Goal: Task Accomplishment & Management: Manage account settings

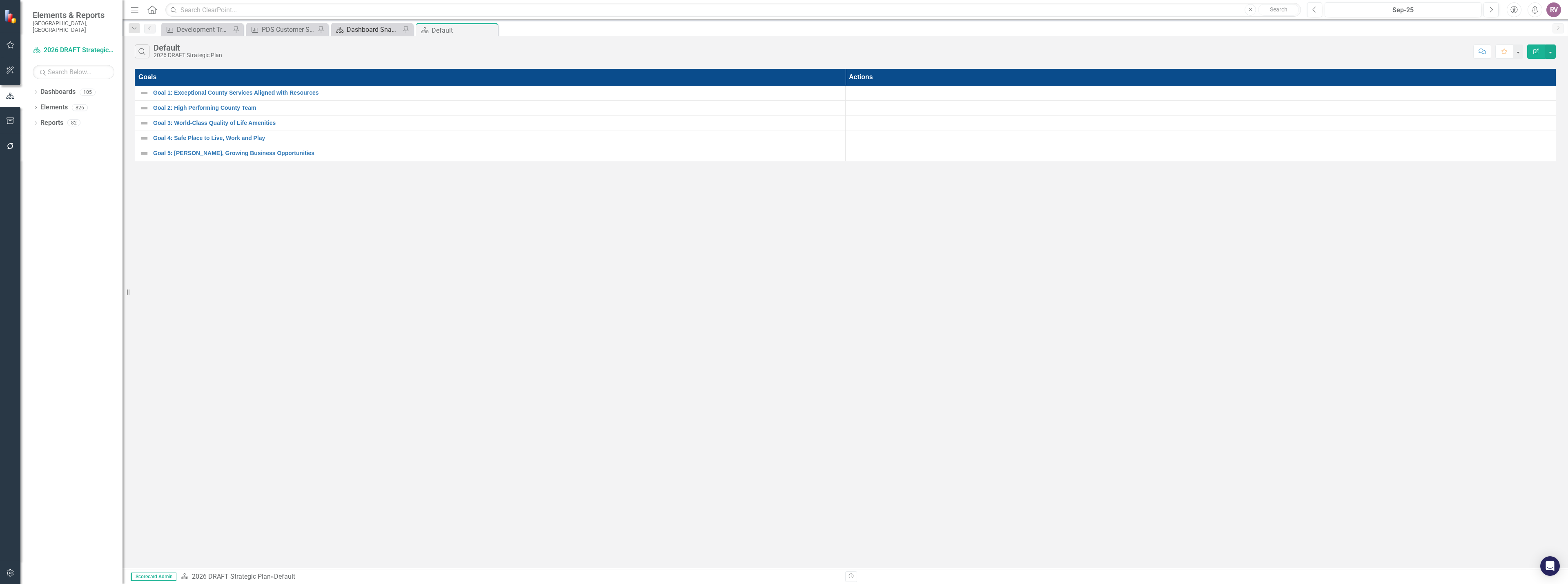
click at [367, 28] on div "Dashboard Snapshot" at bounding box center [374, 29] width 54 height 10
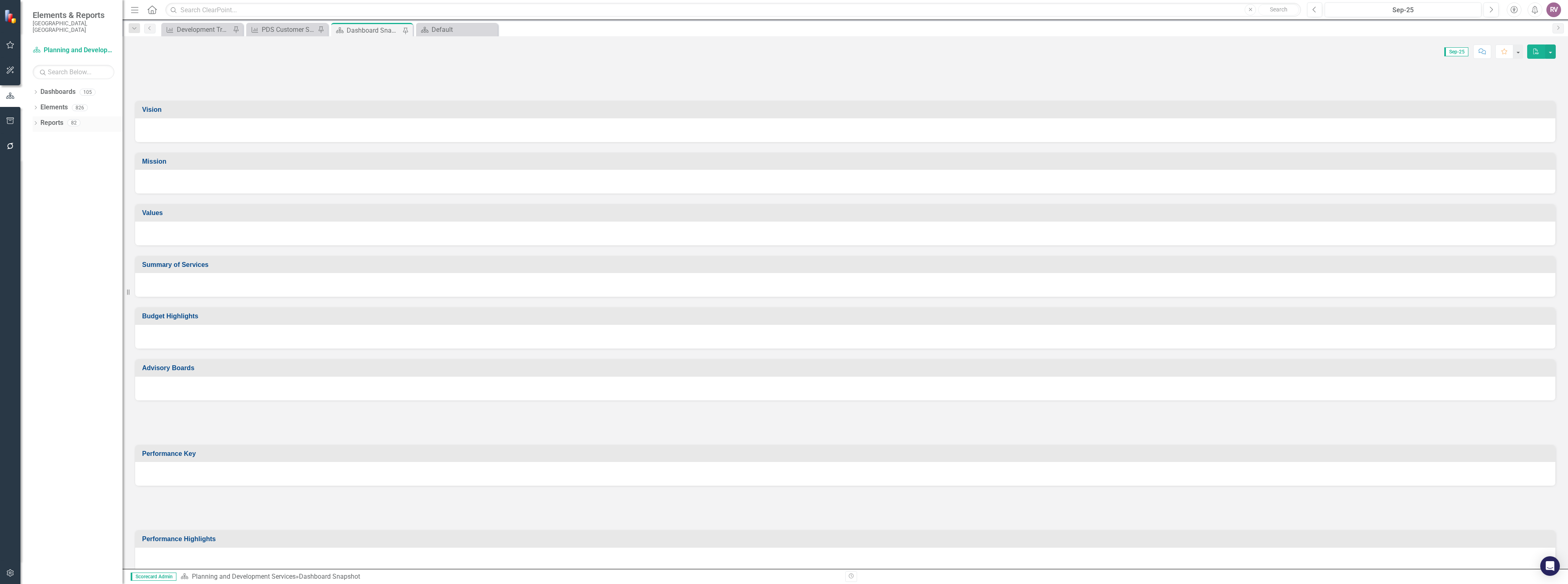
click at [34, 122] on icon "Dropdown" at bounding box center [35, 123] width 5 height 4
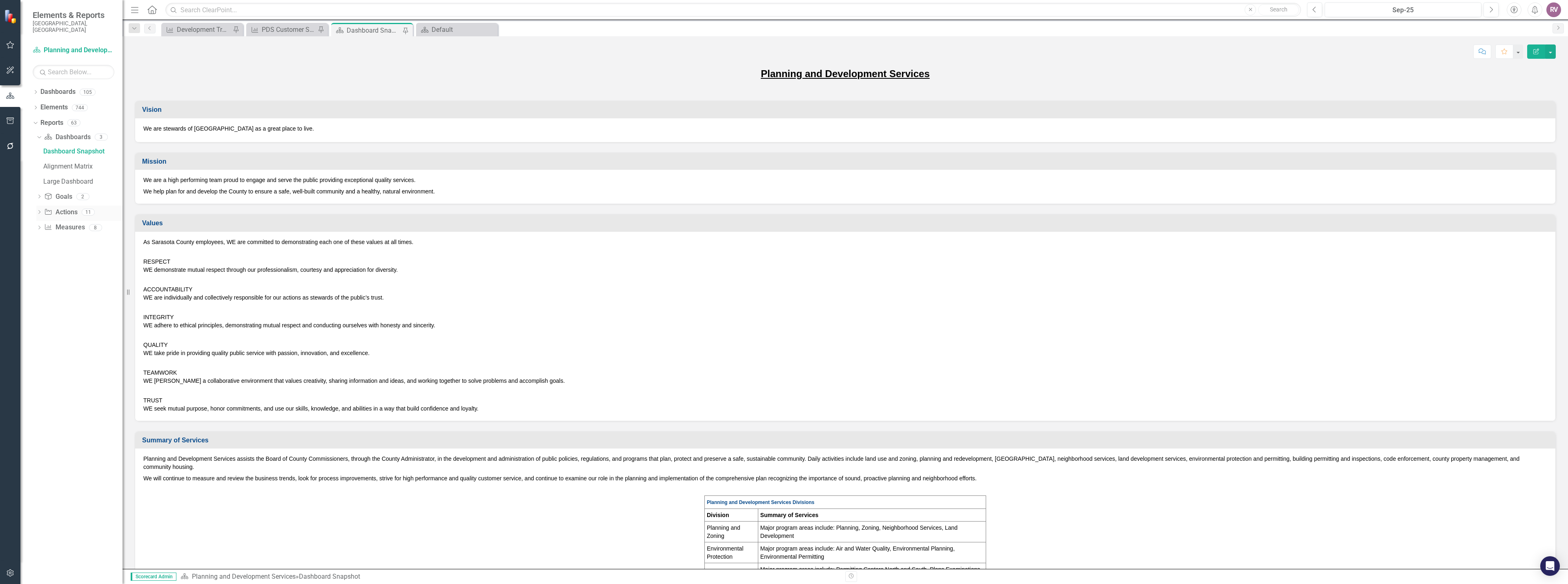
click at [37, 210] on icon "Dropdown" at bounding box center [39, 212] width 5 height 4
click at [89, 209] on div "2025 PDS Department Actions" at bounding box center [83, 212] width 79 height 7
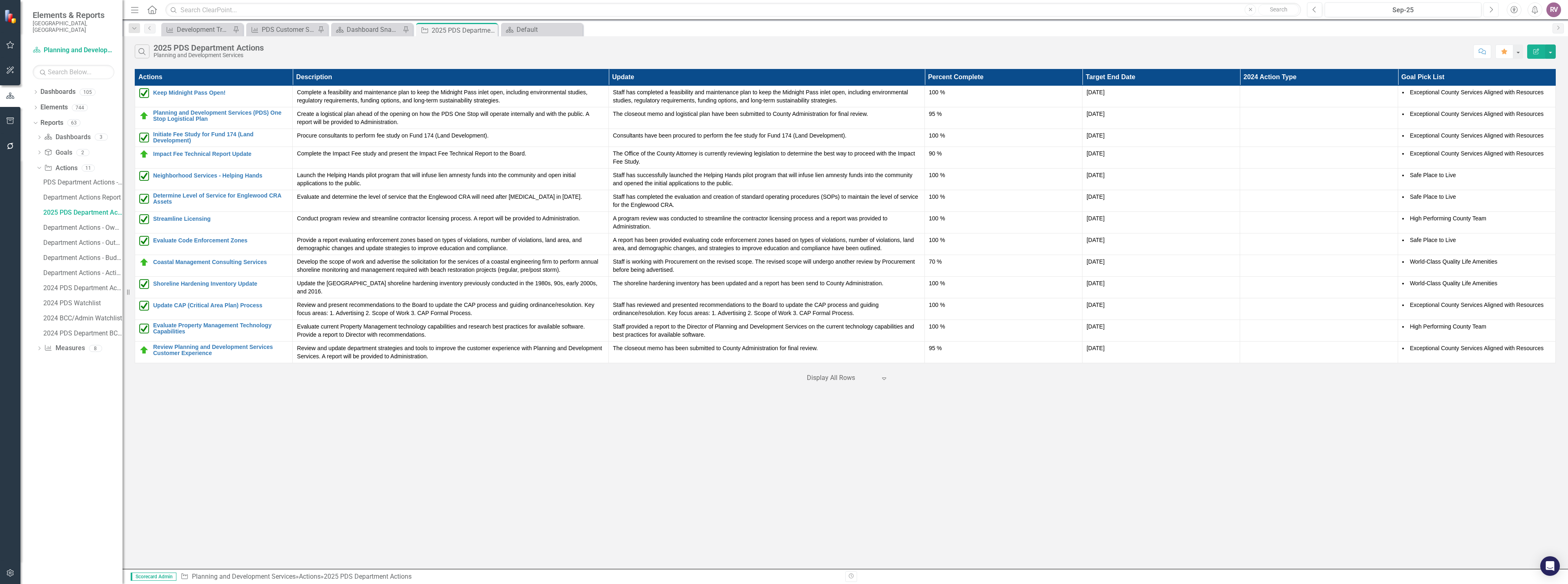
click at [1492, 12] on icon "Next" at bounding box center [1491, 10] width 4 height 7
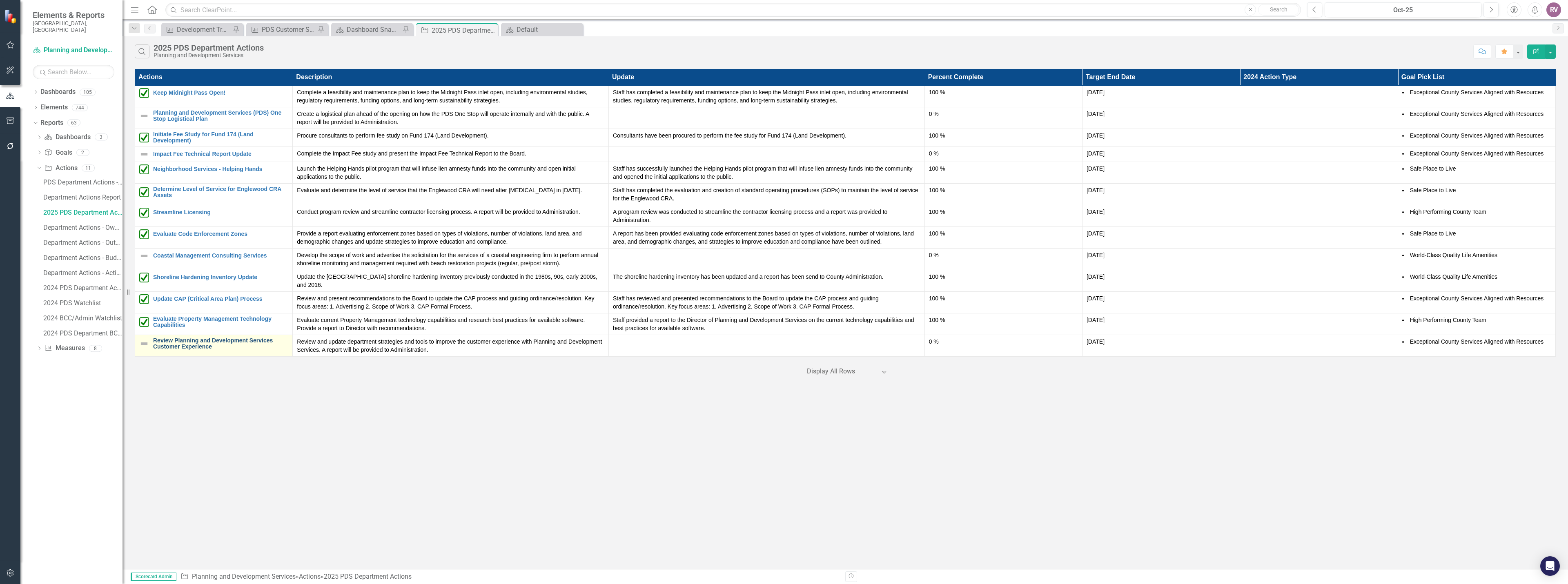
click at [183, 338] on link "Review Planning and Development Services Customer Experience" at bounding box center [221, 344] width 135 height 13
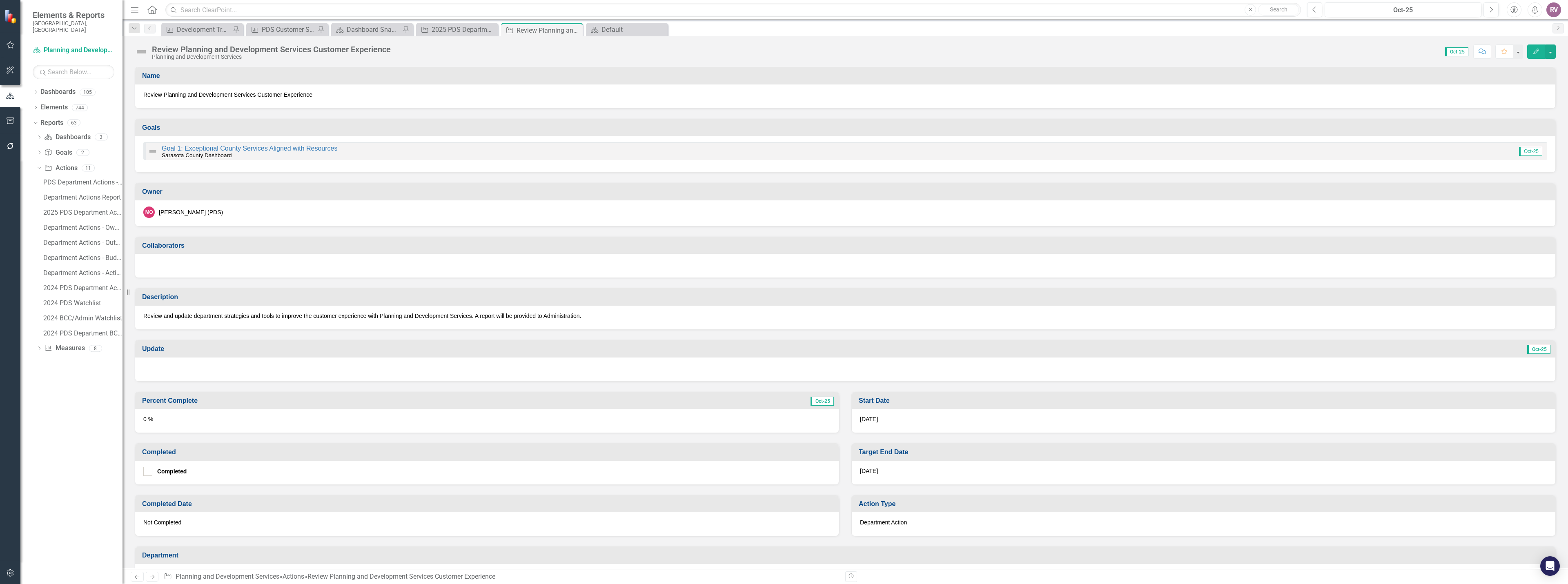
click at [142, 52] on img at bounding box center [141, 51] width 13 height 13
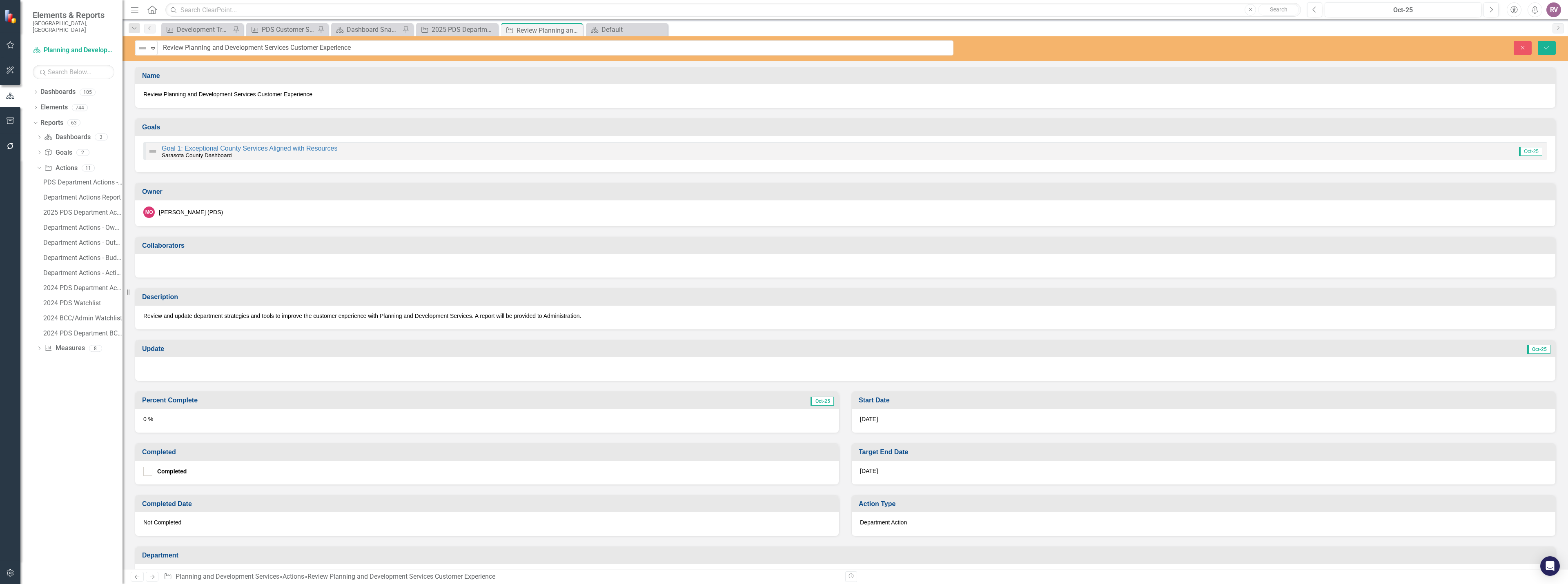
click at [144, 56] on div "Not Defined Expand Review Planning and Development Services Customer Experience…" at bounding box center [845, 49] width 1446 height 24
click at [145, 54] on div "Not Defined Expand" at bounding box center [146, 47] width 23 height 14
click at [168, 117] on div "Completed" at bounding box center [172, 117] width 31 height 9
click at [1555, 48] on button "Save" at bounding box center [1547, 47] width 18 height 14
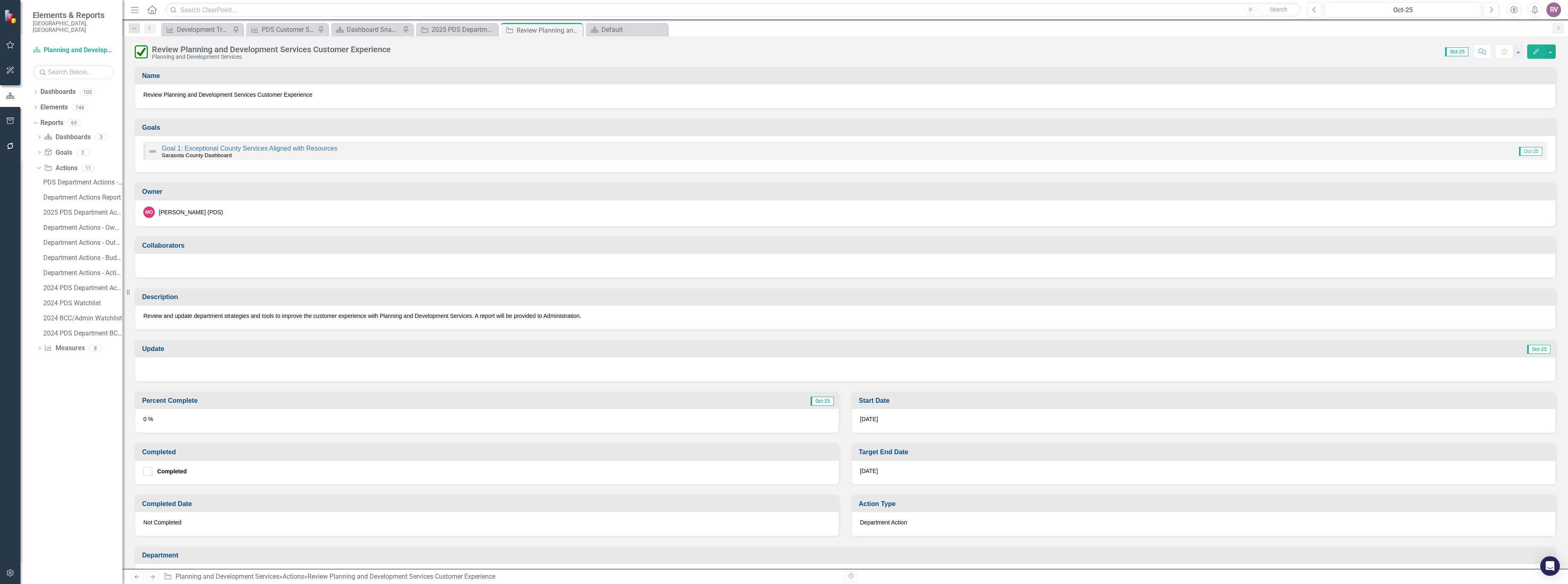
drag, startPoint x: 144, startPoint y: 318, endPoint x: 282, endPoint y: 315, distance: 138.0
click at [282, 315] on p "Review and update department strategies and tools to improve the customer exper…" at bounding box center [845, 316] width 1404 height 8
click at [282, 315] on p "Review and update department strategies and tools to improve the customer exper…" at bounding box center [845, 316] width 1404 height 8
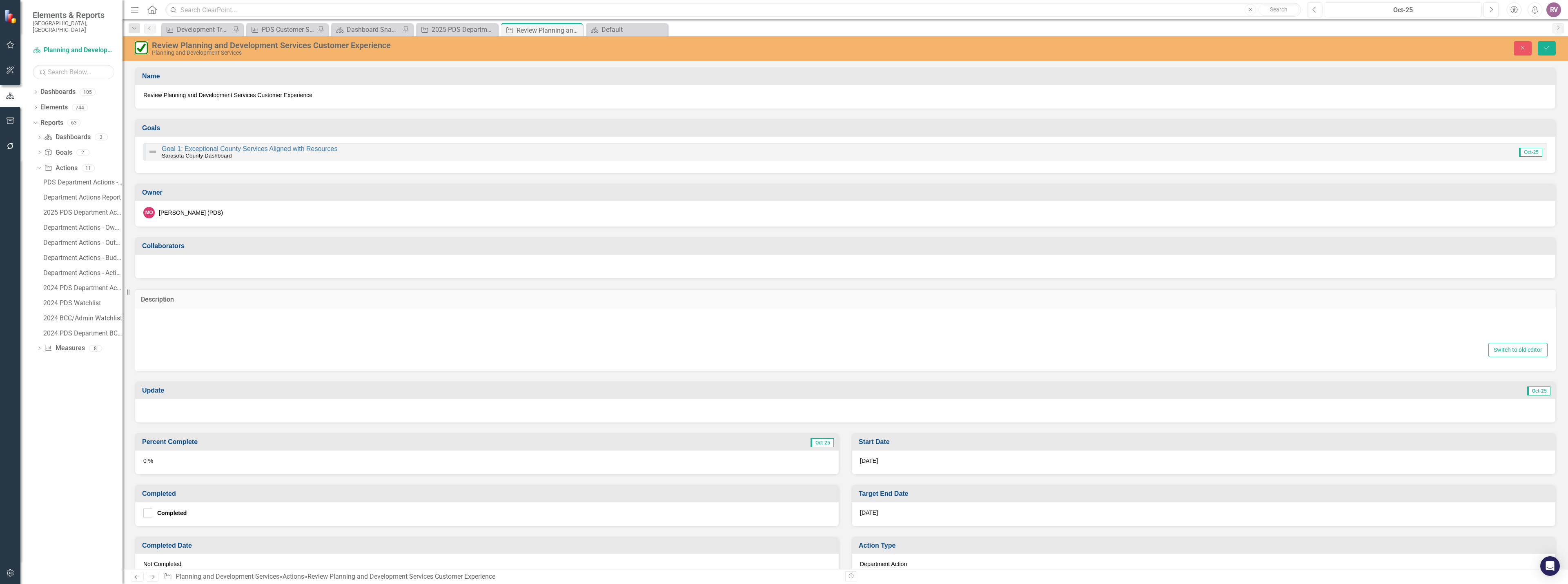
type textarea "<p>Review and update department strategies and tools to improve the customer ex…"
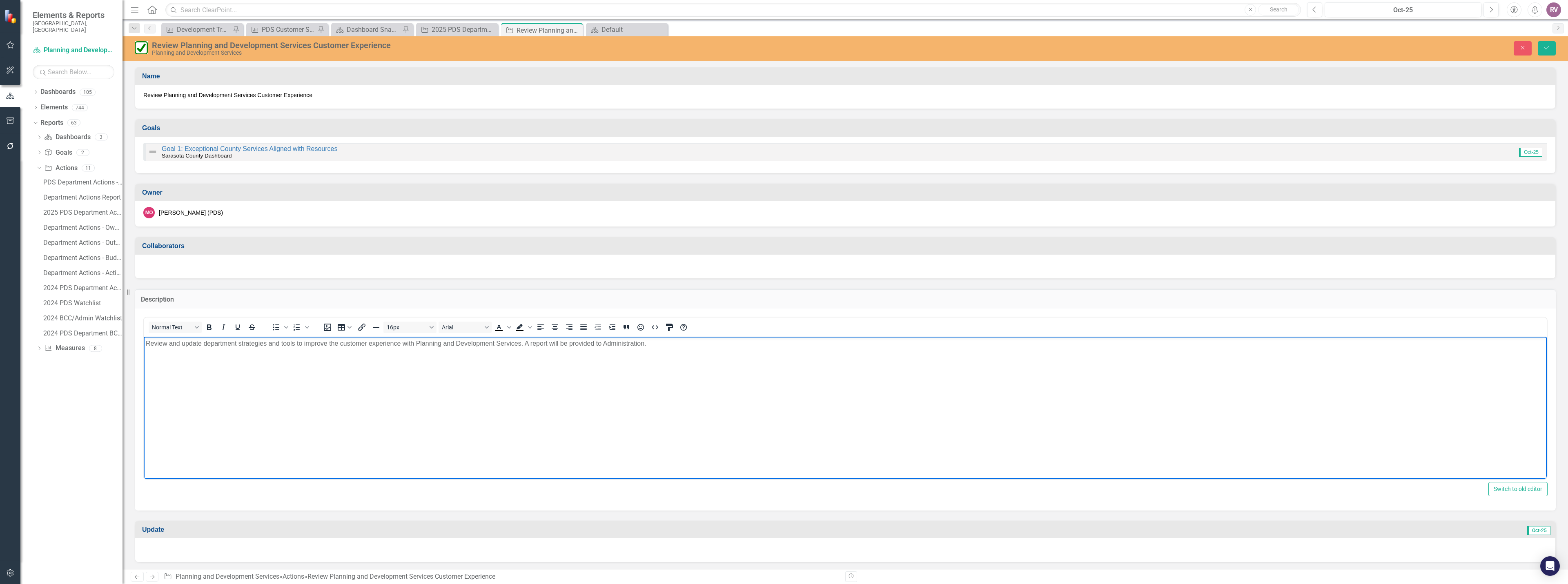
drag, startPoint x: 665, startPoint y: 346, endPoint x: 141, endPoint y: 348, distance: 524.0
click at [144, 348] on html "Review and update department strategies and tools to improve the customer exper…" at bounding box center [845, 397] width 1403 height 122
copy p "Review and update department strategies and tools to improve the customer exper…"
click at [1546, 52] on button "Save" at bounding box center [1547, 48] width 18 height 14
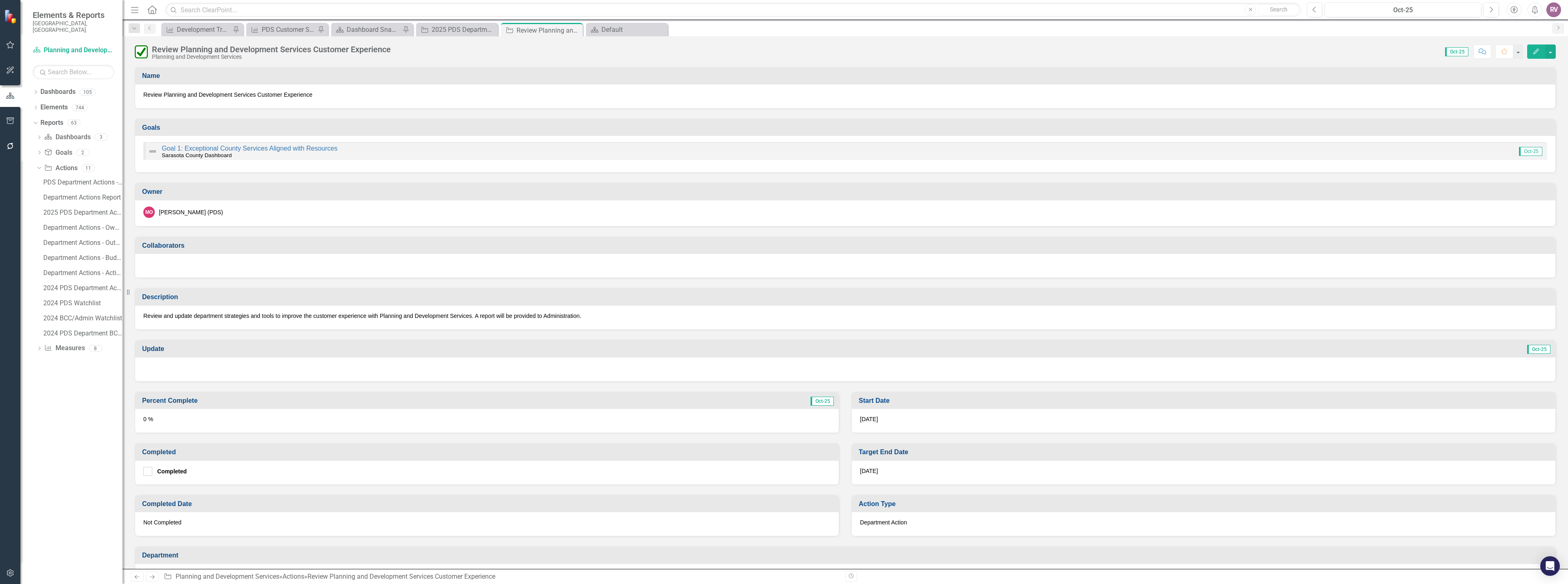
click at [242, 369] on div at bounding box center [845, 369] width 1420 height 24
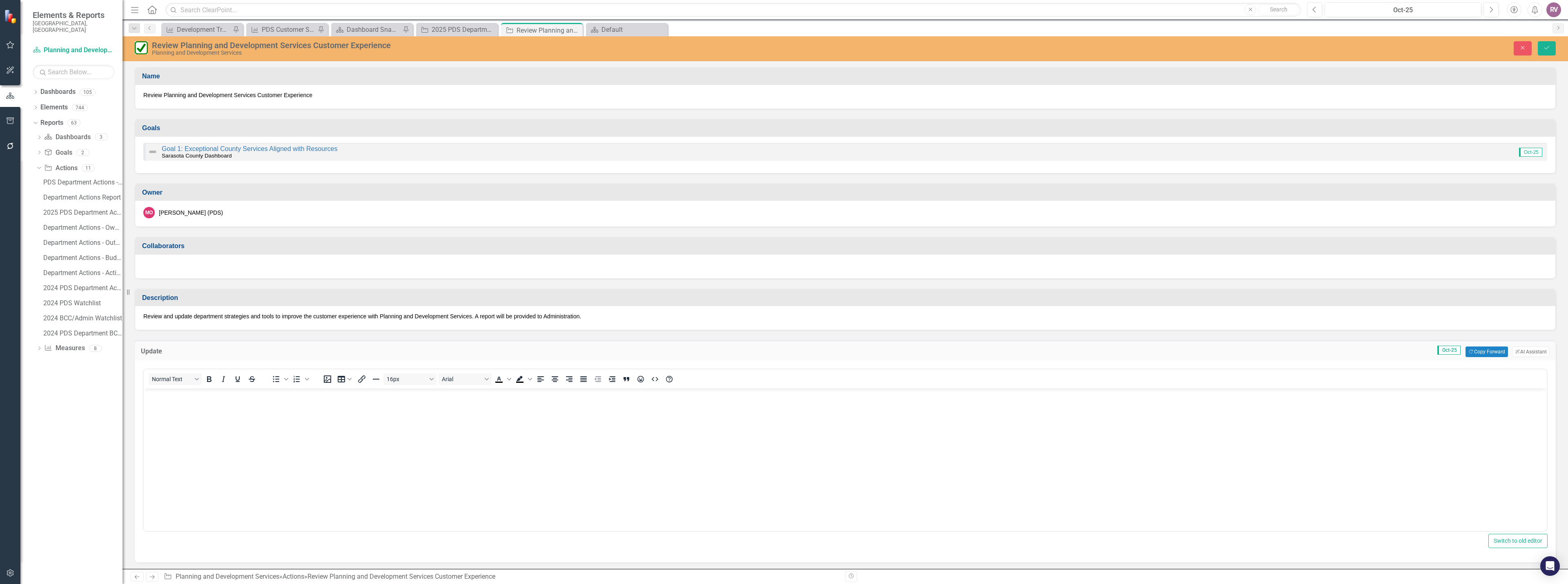
click at [215, 402] on body "Rich Text Area. Press ALT-0 for help." at bounding box center [845, 450] width 1403 height 122
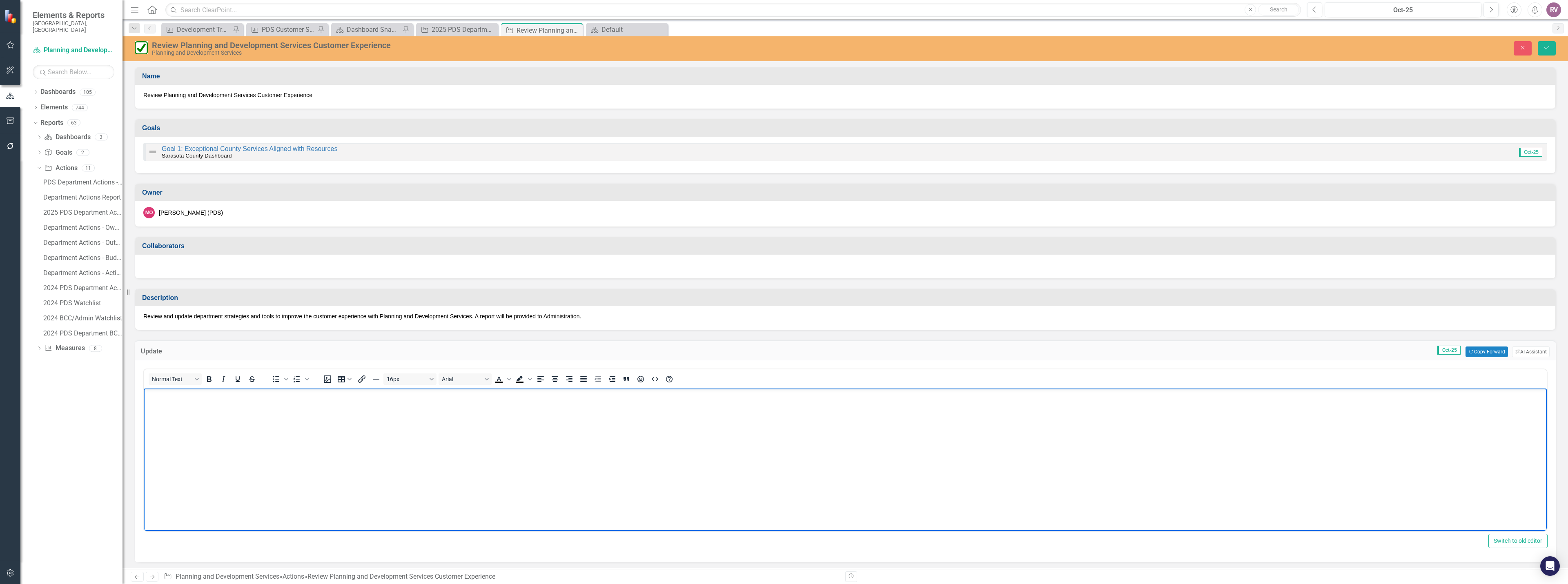
paste body "Rich Text Area. Press ALT-0 for help."
click at [146, 395] on p "Review and update department strategies and tools to improve the customer exper…" at bounding box center [845, 395] width 1399 height 10
click at [231, 395] on p "Staff have successfully review and update department strategies and tools to im…" at bounding box center [845, 395] width 1399 height 10
click at [273, 396] on p "Staff have successfully reviewed and update department strategies and tools to …" at bounding box center [845, 395] width 1399 height 10
drag, startPoint x: 628, startPoint y: 396, endPoint x: 672, endPoint y: 395, distance: 44.0
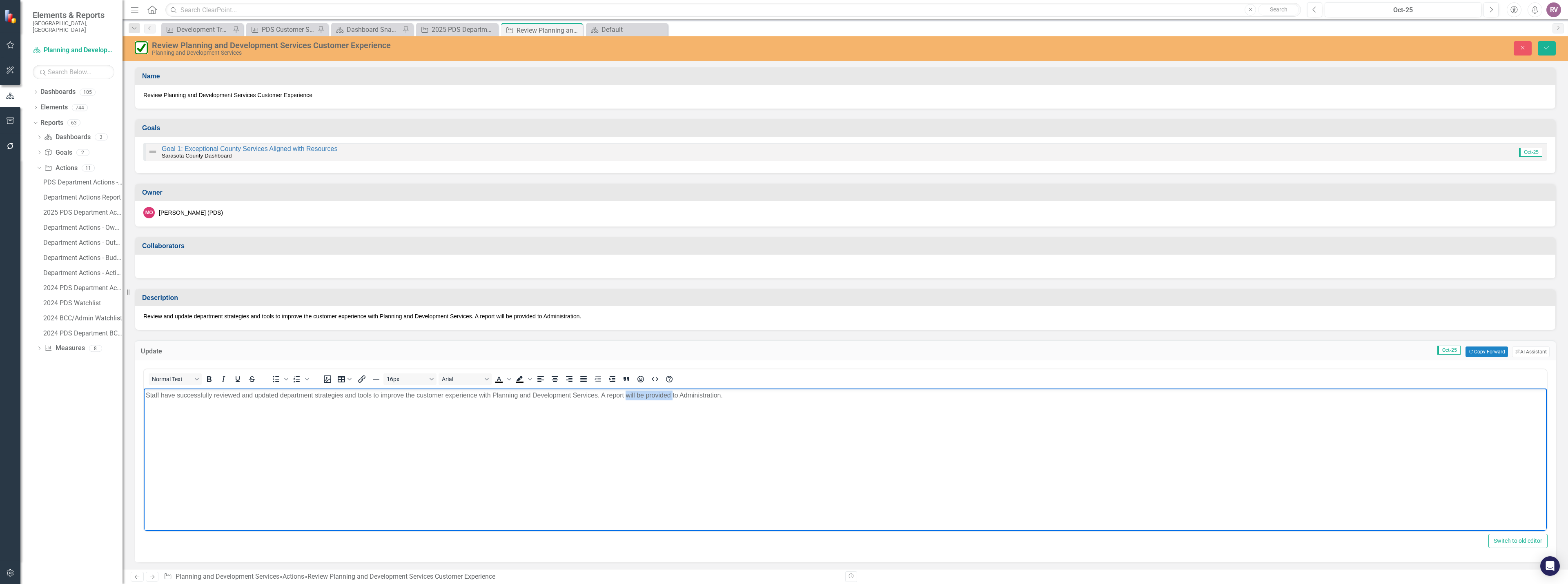
click at [672, 395] on p "Staff have successfully reviewed and updated department strategies and tools to…" at bounding box center [845, 395] width 1399 height 10
click at [701, 396] on p "Staff have successfully reviewed and updated department strategies and tools to…" at bounding box center [845, 395] width 1399 height 10
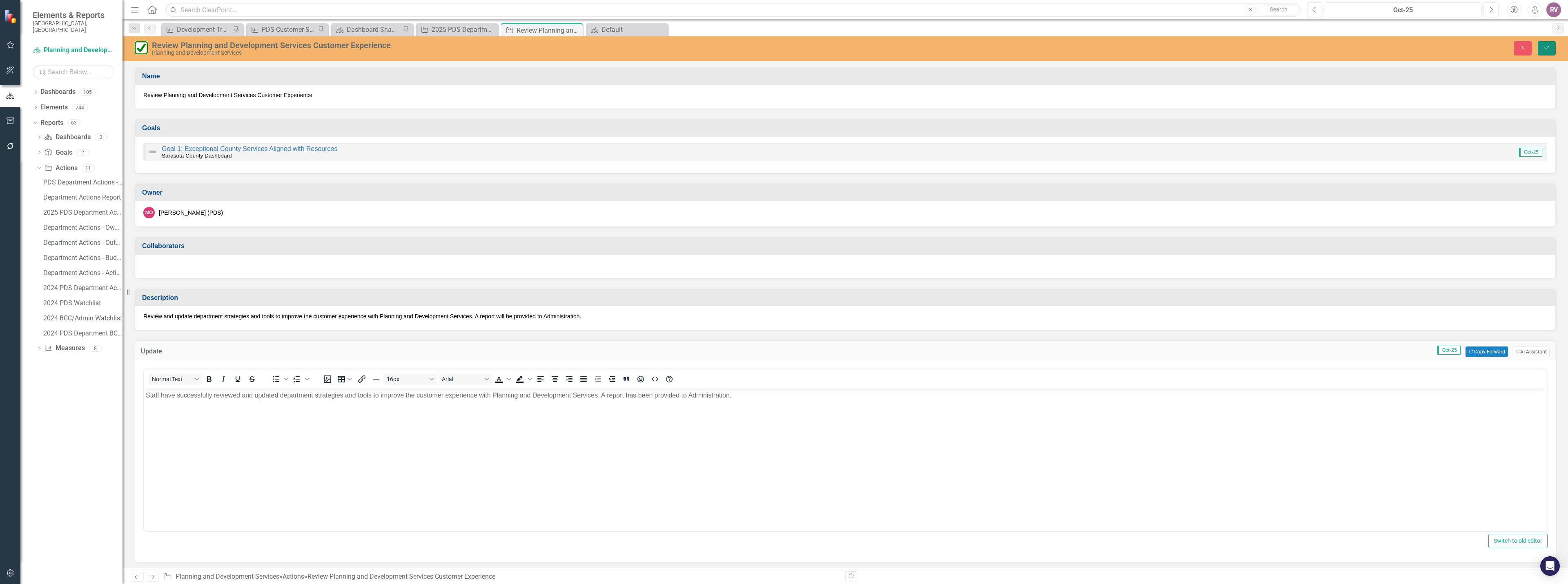
click at [1544, 49] on icon "Save" at bounding box center [1547, 47] width 7 height 5
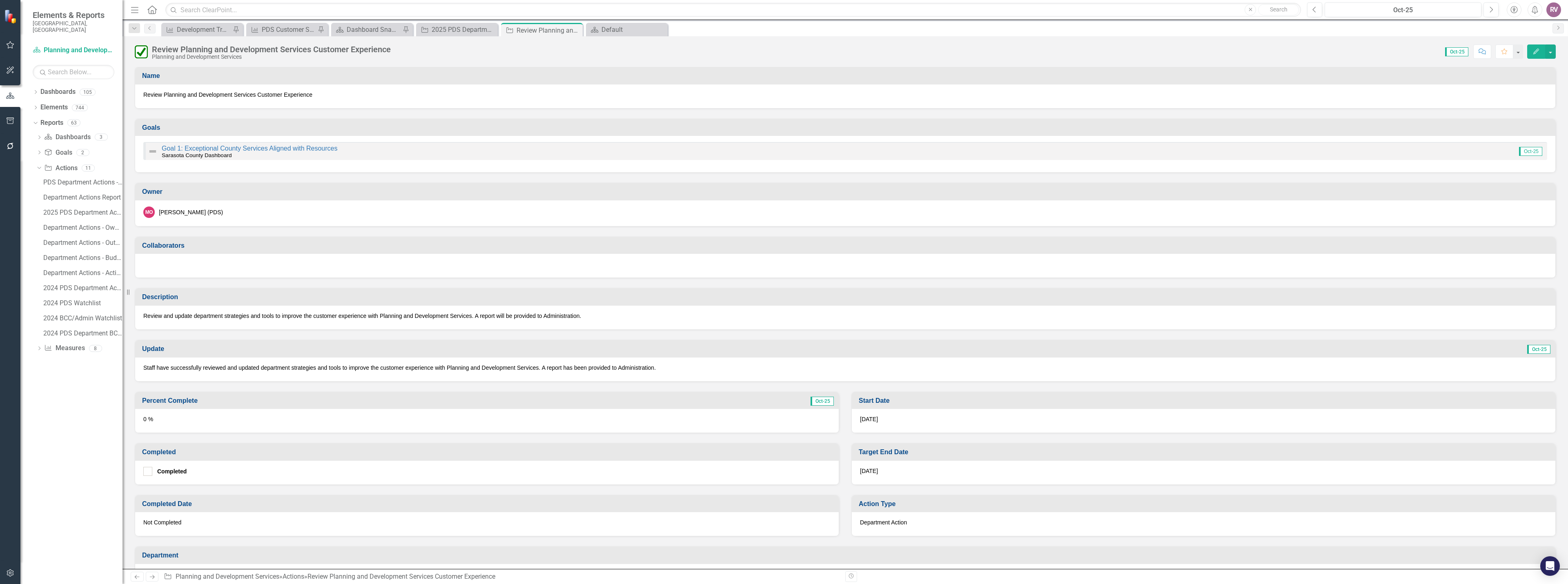
click at [159, 424] on div "0 %" at bounding box center [487, 420] width 704 height 24
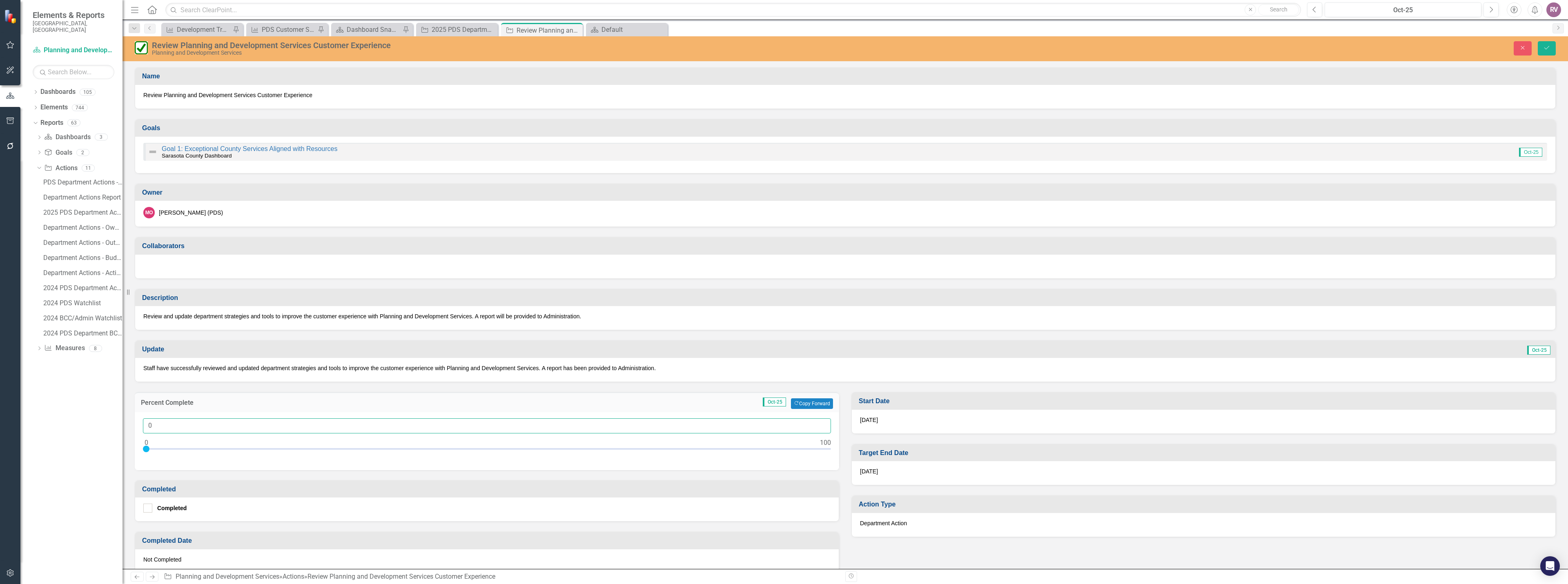
click at [201, 427] on input "0" at bounding box center [487, 426] width 688 height 15
type input "0100"
click at [1538, 41] on button "Save" at bounding box center [1547, 48] width 18 height 14
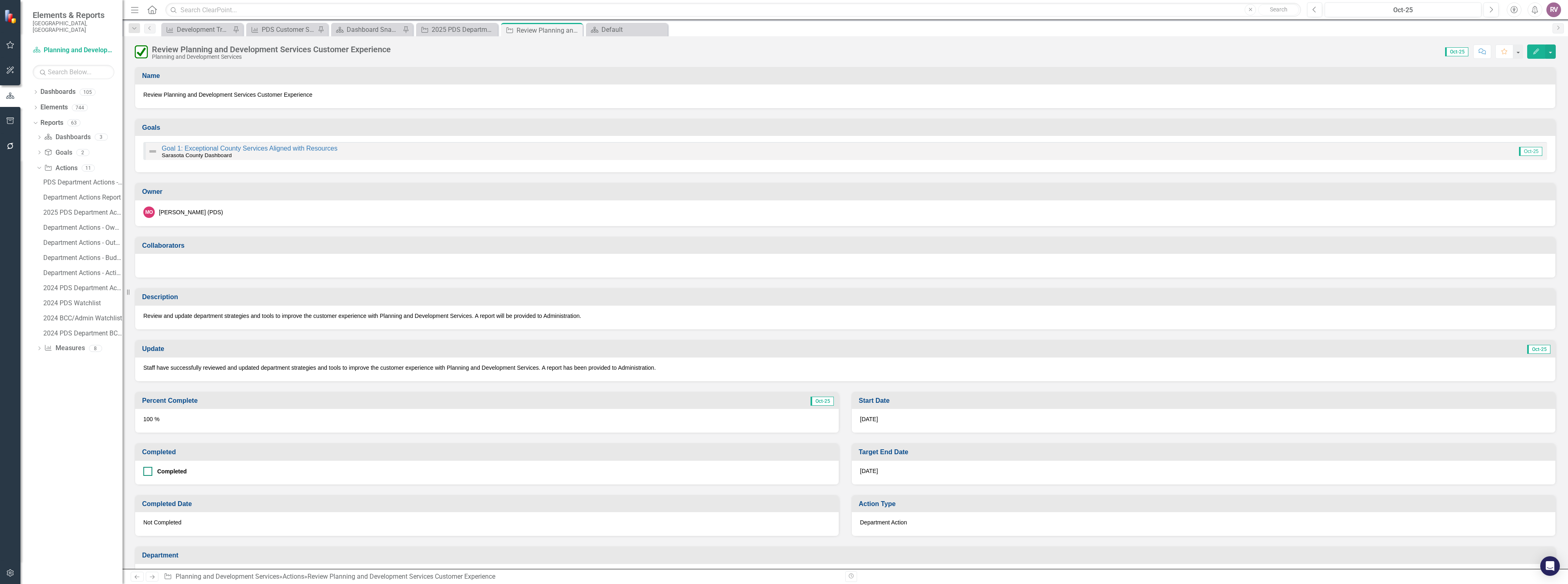
click at [151, 468] on div at bounding box center [147, 471] width 9 height 9
click at [149, 468] on input "Completed" at bounding box center [145, 469] width 5 height 5
checkbox input "true"
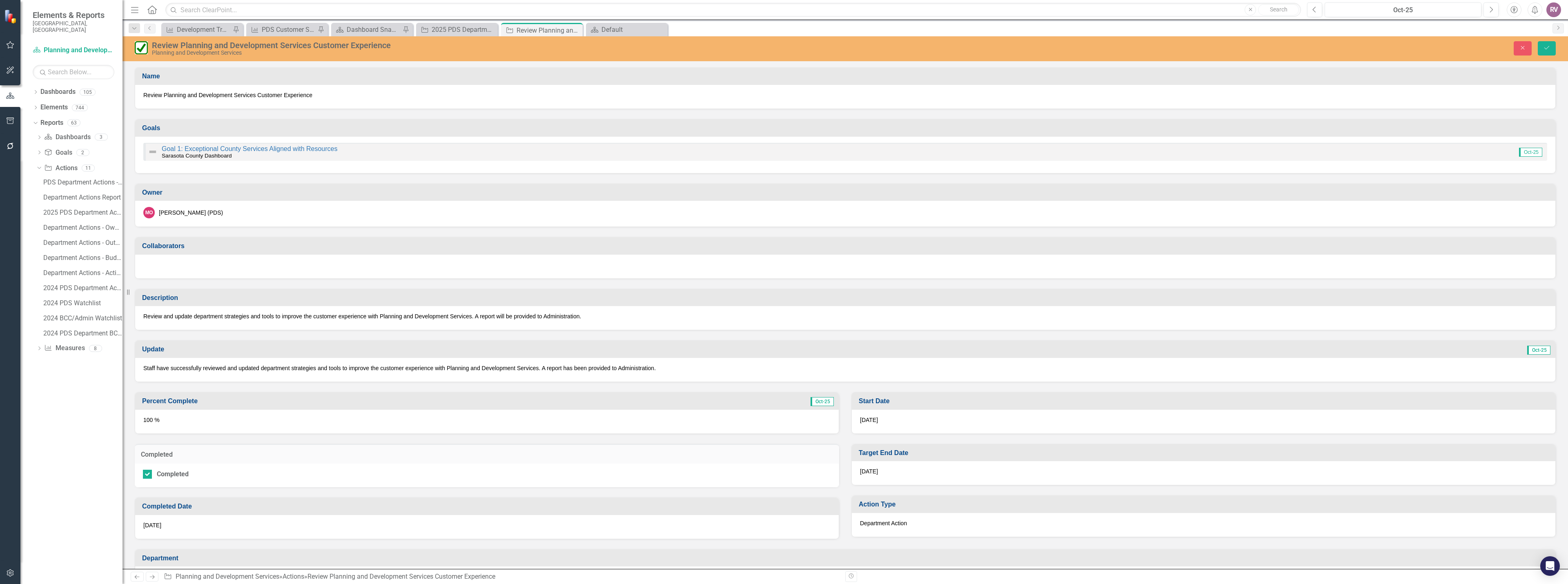
scroll to position [82, 0]
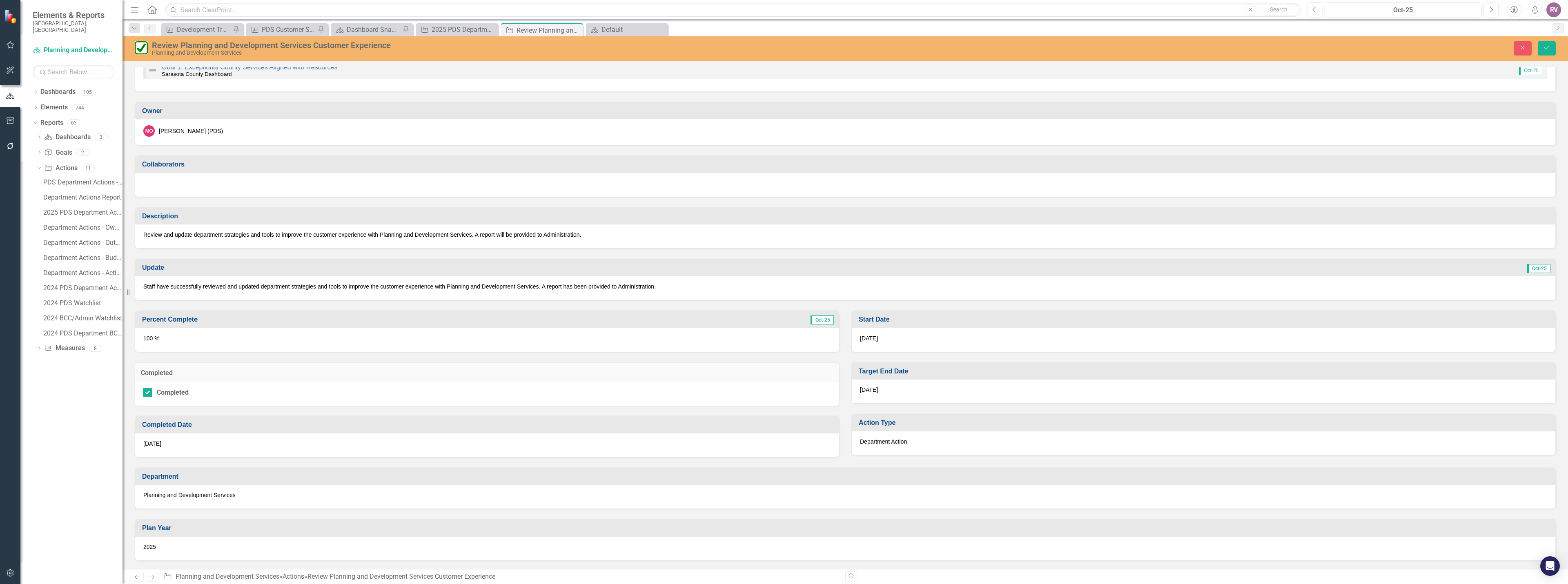
click at [187, 445] on div "[DATE]" at bounding box center [487, 445] width 704 height 24
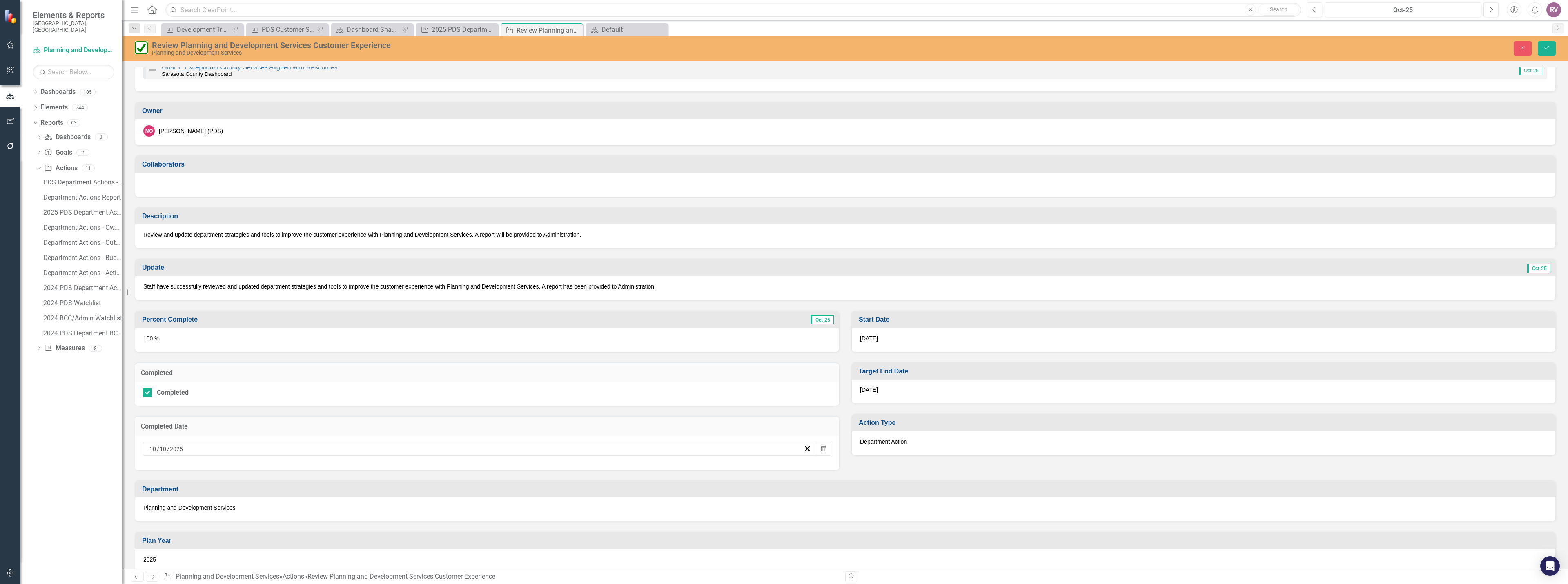
click at [262, 454] on div "[DATE]" at bounding box center [480, 449] width 674 height 14
click at [498, 511] on abbr "9" at bounding box center [498, 511] width 3 height 7
click at [1541, 52] on button "Save" at bounding box center [1547, 48] width 18 height 14
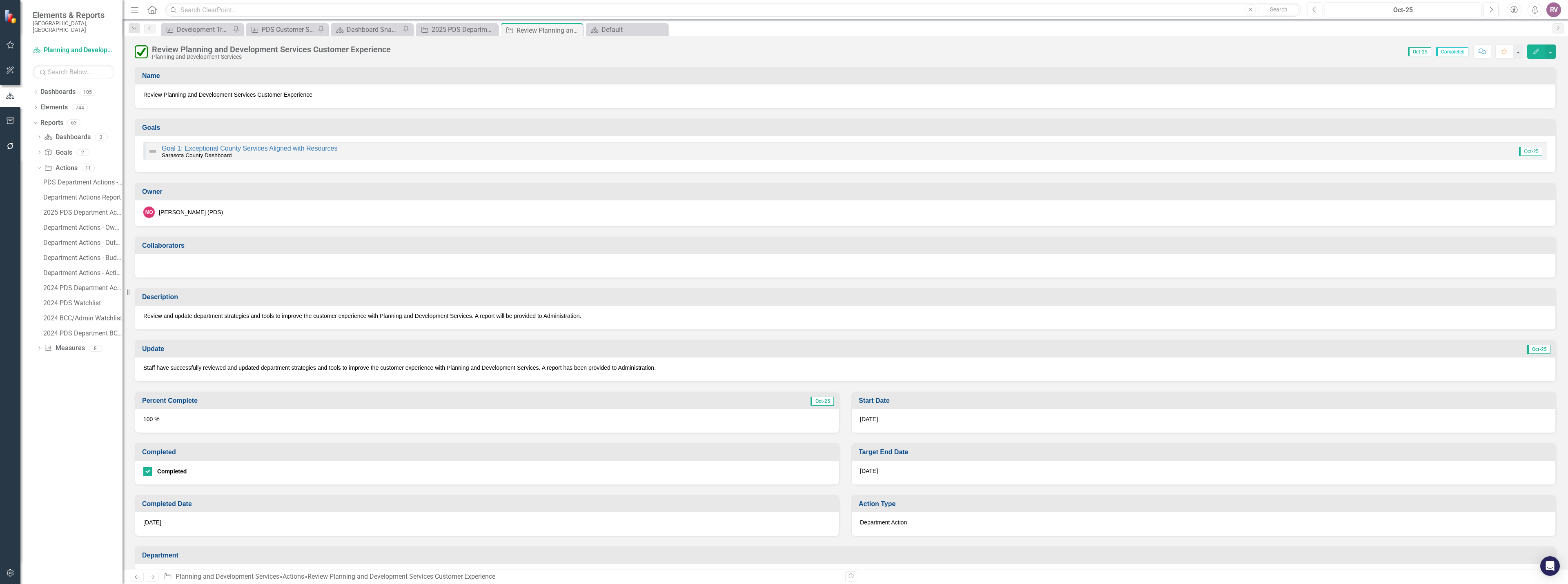
click at [214, 526] on div "[DATE]" at bounding box center [487, 524] width 704 height 24
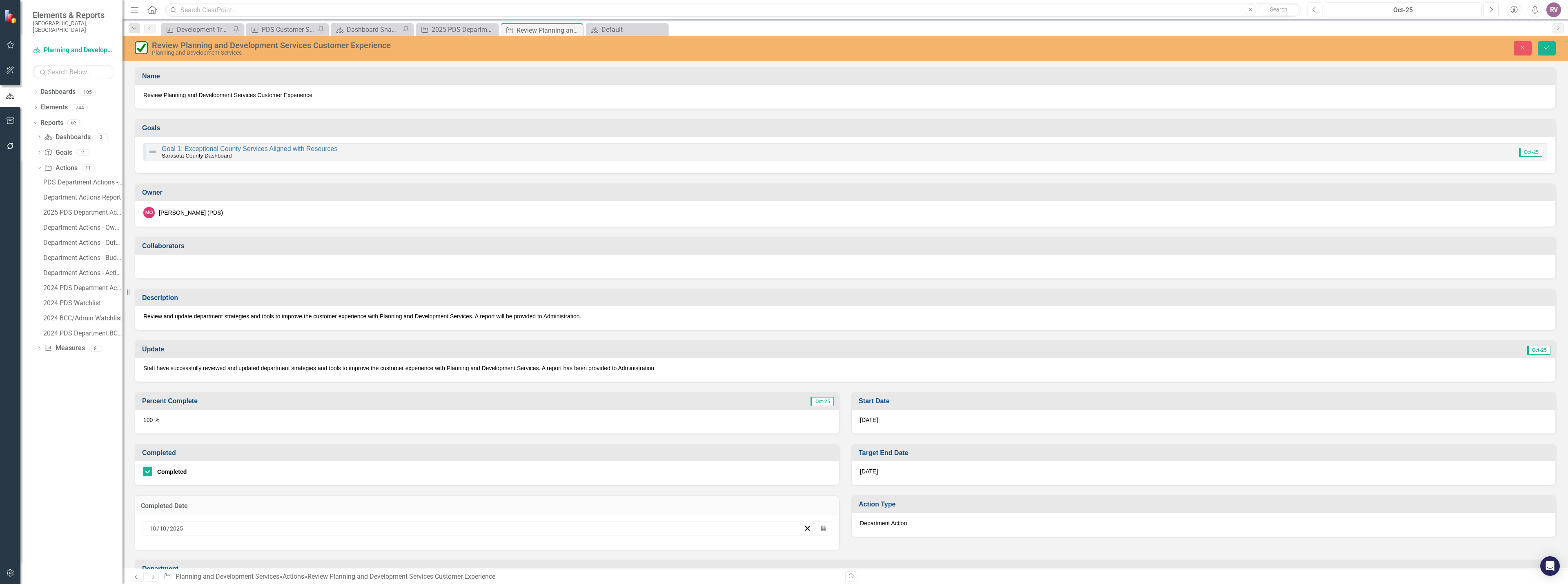
click at [461, 535] on div "[DATE] Calendar" at bounding box center [486, 532] width 704 height 34
click at [464, 530] on div "[DATE]" at bounding box center [476, 528] width 656 height 8
click at [499, 464] on abbr "9" at bounding box center [498, 465] width 3 height 7
click at [1552, 40] on div "Review Planning and Development Services Customer Experience Planning and Devel…" at bounding box center [845, 47] width 1446 height 15
click at [1550, 50] on button "Save" at bounding box center [1547, 48] width 18 height 14
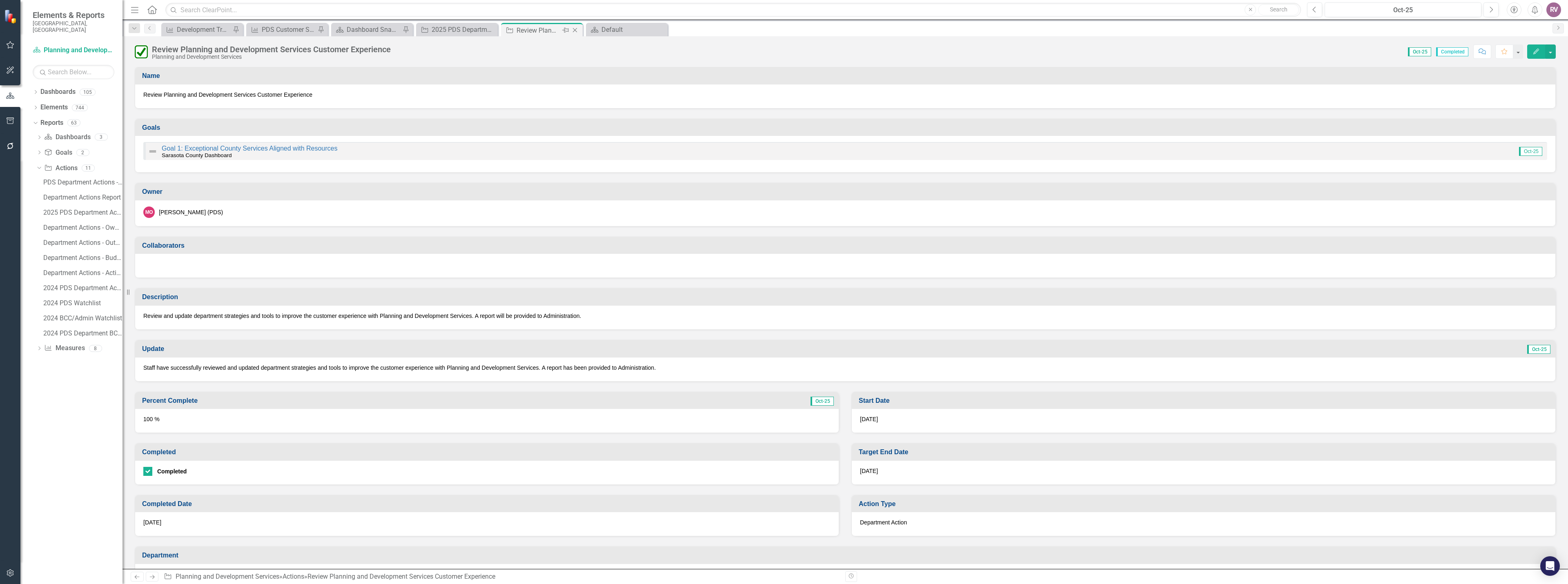
click at [578, 29] on icon "Close" at bounding box center [575, 30] width 8 height 7
